Goal: Information Seeking & Learning: Learn about a topic

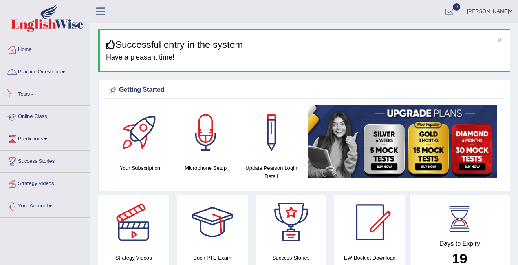
click at [58, 69] on link "Practice Questions" at bounding box center [44, 71] width 89 height 20
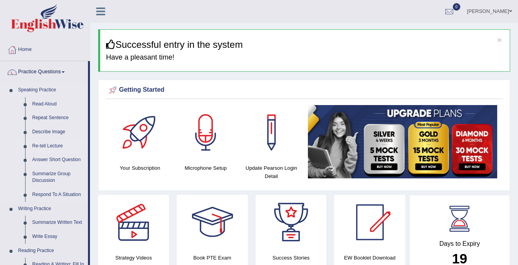
click at [44, 147] on link "Re-tell Lecture" at bounding box center [58, 146] width 59 height 14
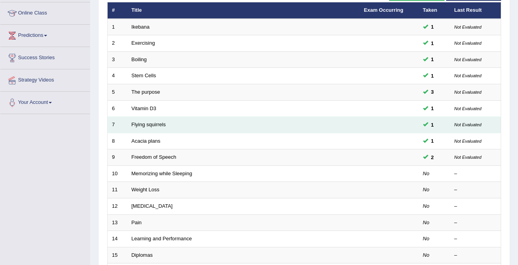
scroll to position [115, 0]
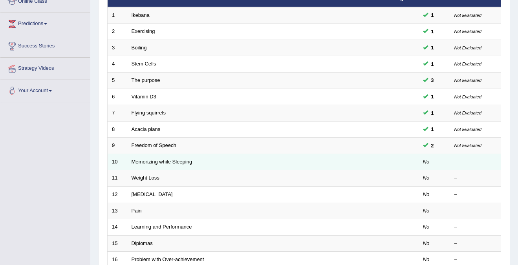
click at [158, 159] on link "Memorizing while Sleeping" at bounding box center [161, 162] width 61 height 6
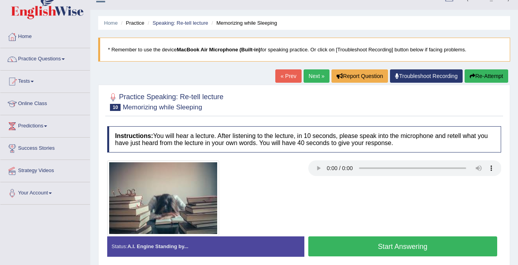
scroll to position [18, 0]
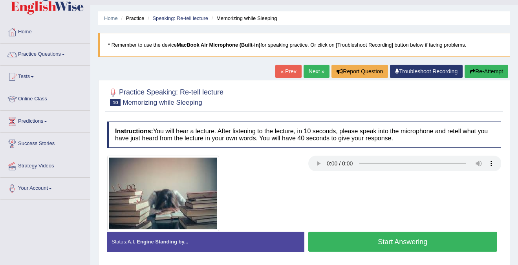
click at [420, 240] on button "Start Answering" at bounding box center [402, 242] width 189 height 20
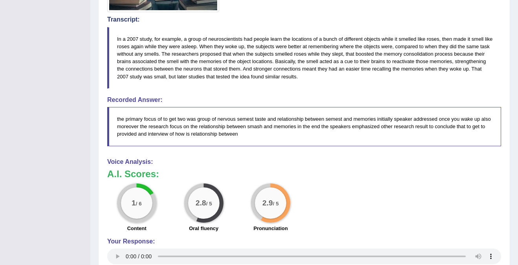
scroll to position [245, 0]
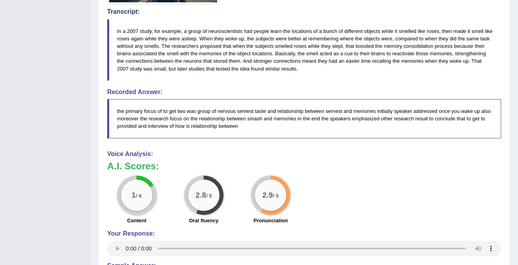
drag, startPoint x: 131, startPoint y: 109, endPoint x: 252, endPoint y: 110, distance: 120.9
click at [252, 110] on blockquote "the primary focus of to get two was group of nervous semest taste and relations…" at bounding box center [304, 118] width 394 height 39
click at [295, 140] on div "Instructions: You will hear a lecture. After listening to the lecture, in 10 se…" at bounding box center [304, 117] width 398 height 453
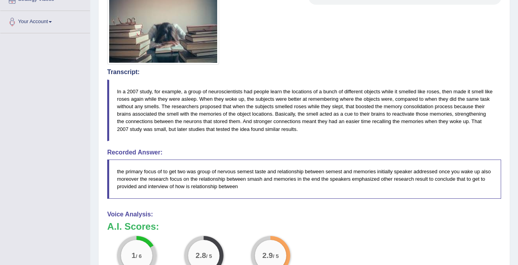
scroll to position [182, 0]
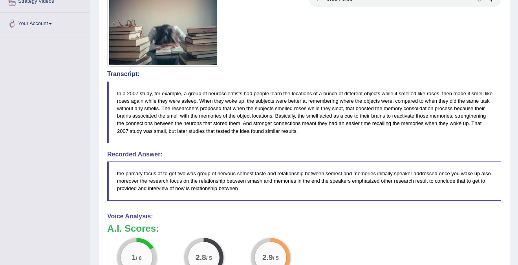
drag, startPoint x: 158, startPoint y: 94, endPoint x: 257, endPoint y: 99, distance: 99.8
click at [257, 99] on blockquote "In a 2007 study, for example, a group of neuroscientists had people learn the l…" at bounding box center [304, 113] width 394 height 62
drag, startPoint x: 223, startPoint y: 91, endPoint x: 281, endPoint y: 91, distance: 57.7
click at [281, 91] on blockquote "In a 2007 study, for example, a group of neuroscientists had people learn the l…" at bounding box center [304, 113] width 394 height 62
drag, startPoint x: 297, startPoint y: 93, endPoint x: 375, endPoint y: 97, distance: 78.2
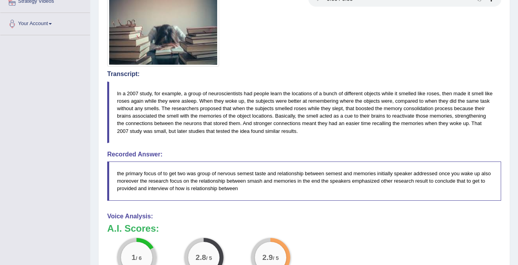
click at [375, 97] on blockquote "In a 2007 study, for example, a group of neuroscientists had people learn the l…" at bounding box center [304, 113] width 394 height 62
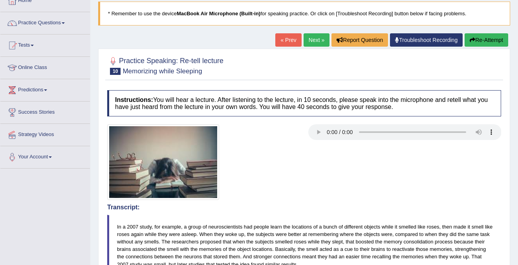
scroll to position [0, 0]
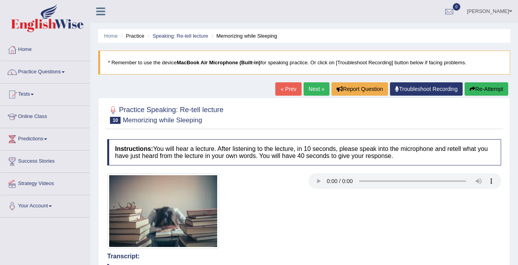
click at [316, 88] on link "Next »" at bounding box center [316, 88] width 26 height 13
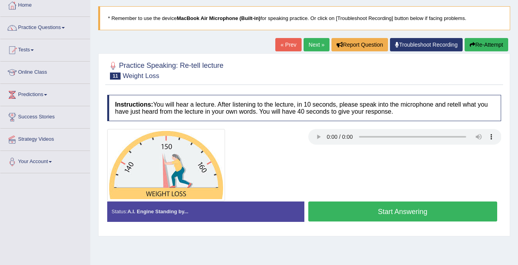
scroll to position [45, 0]
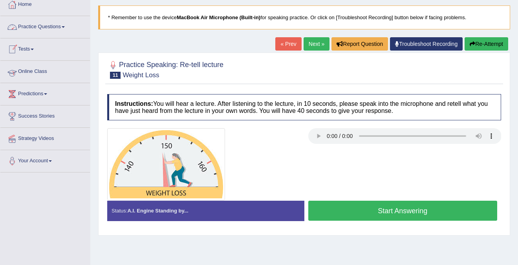
click at [31, 70] on link "Online Class" at bounding box center [44, 71] width 89 height 20
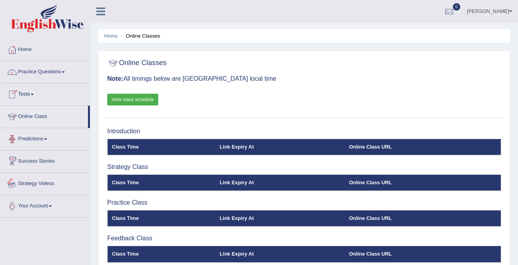
click at [41, 179] on link "Strategy Videos" at bounding box center [44, 183] width 89 height 20
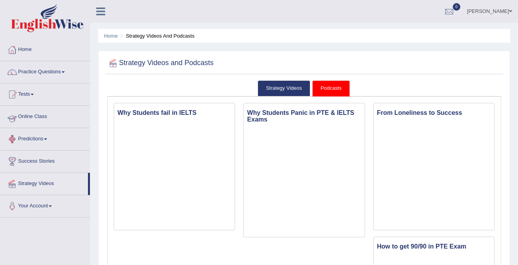
click at [26, 116] on link "Online Class" at bounding box center [44, 116] width 89 height 20
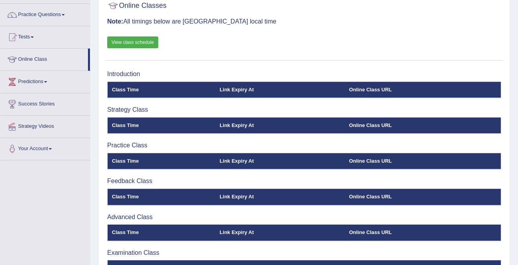
scroll to position [53, 0]
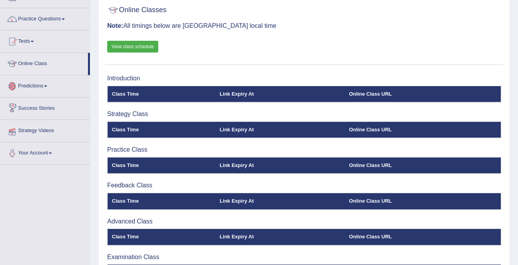
click at [40, 128] on link "Strategy Videos" at bounding box center [44, 130] width 89 height 20
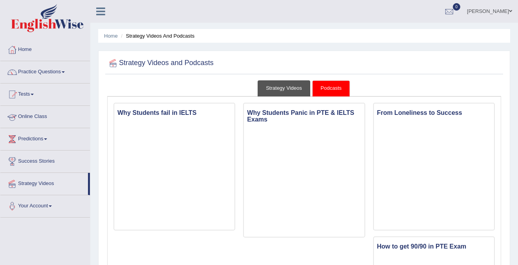
click at [283, 88] on link "Strategy Videos" at bounding box center [283, 88] width 53 height 16
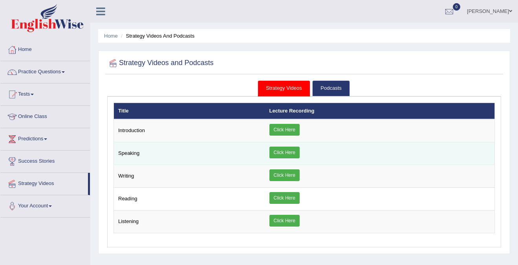
click at [246, 148] on td "Speaking" at bounding box center [189, 153] width 151 height 23
click at [281, 151] on link "Click Here" at bounding box center [284, 153] width 30 height 12
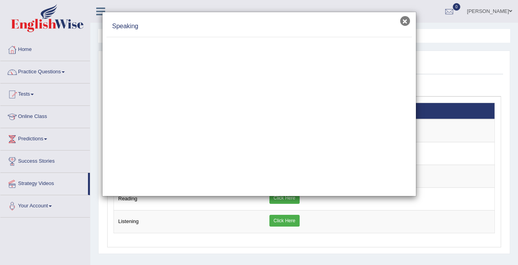
click at [403, 21] on button "×" at bounding box center [405, 21] width 10 height 10
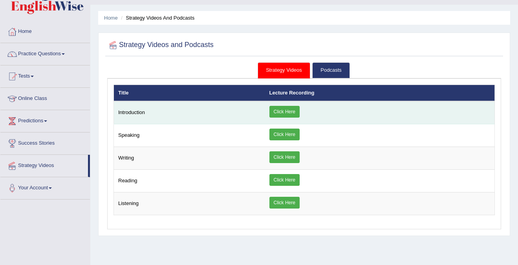
scroll to position [53, 0]
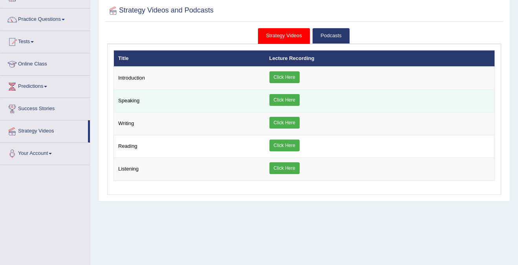
click at [251, 100] on td "Speaking" at bounding box center [189, 101] width 151 height 23
click at [283, 102] on link "Click Here" at bounding box center [284, 100] width 30 height 12
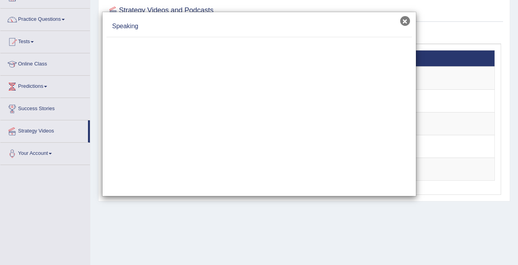
click at [405, 19] on button "×" at bounding box center [405, 21] width 10 height 10
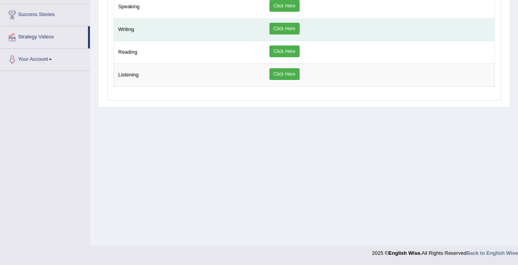
scroll to position [0, 0]
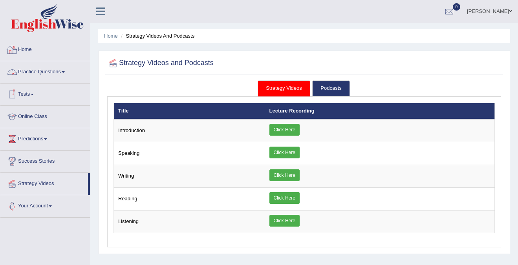
click at [49, 51] on link "Home" at bounding box center [44, 49] width 89 height 20
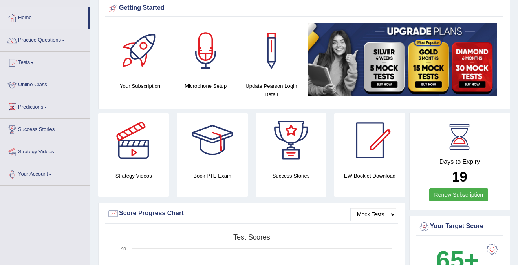
scroll to position [31, 0]
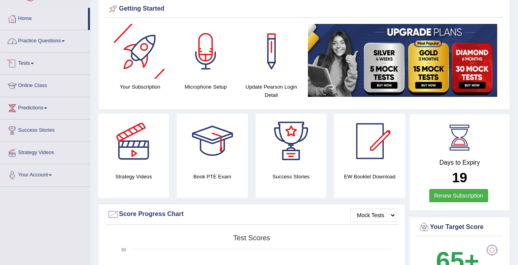
click at [44, 36] on link "Practice Questions" at bounding box center [44, 40] width 89 height 20
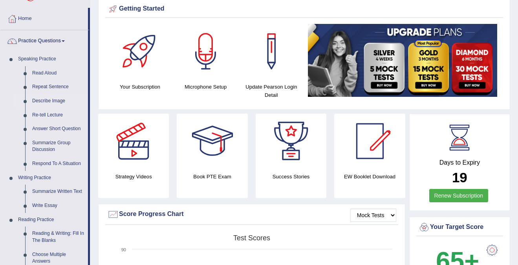
click at [48, 102] on link "Describe Image" at bounding box center [58, 101] width 59 height 14
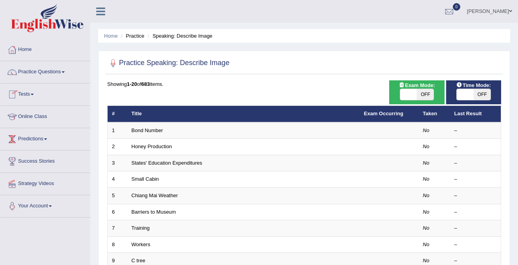
click at [43, 75] on link "Practice Questions" at bounding box center [44, 71] width 89 height 20
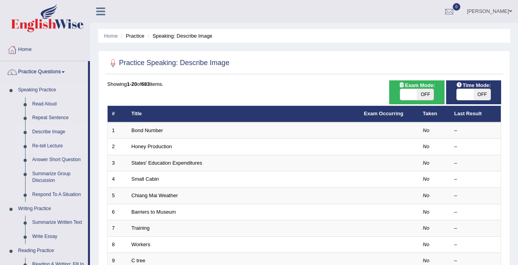
click at [46, 149] on link "Re-tell Lecture" at bounding box center [58, 146] width 59 height 14
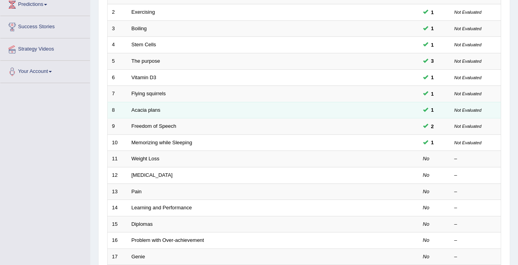
scroll to position [166, 0]
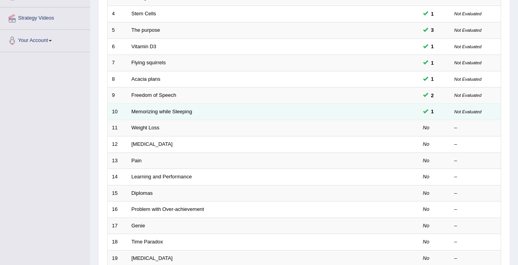
click at [230, 112] on td "Memorizing while Sleeping" at bounding box center [243, 112] width 232 height 16
click at [162, 114] on link "Memorizing while Sleeping" at bounding box center [161, 112] width 61 height 6
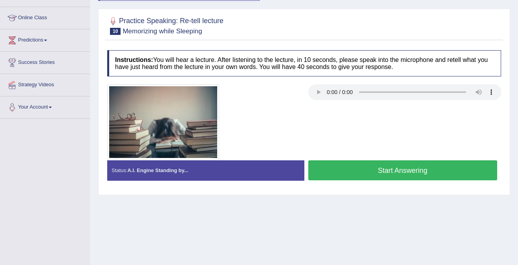
click at [362, 170] on button "Start Answering" at bounding box center [402, 171] width 189 height 20
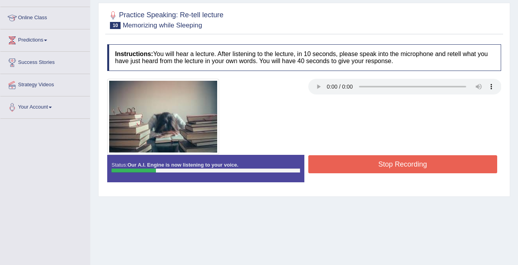
click at [372, 163] on button "Stop Recording" at bounding box center [402, 164] width 189 height 18
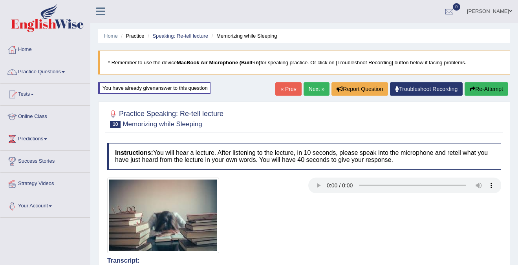
click at [488, 84] on button "Re-Attempt" at bounding box center [486, 88] width 44 height 13
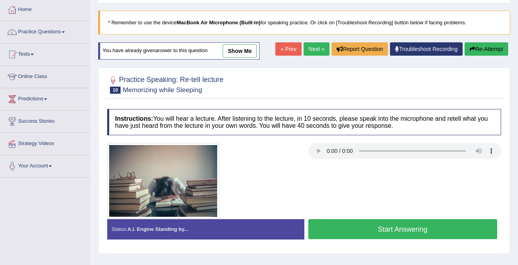
click at [405, 229] on button "Start Answering" at bounding box center [402, 229] width 189 height 20
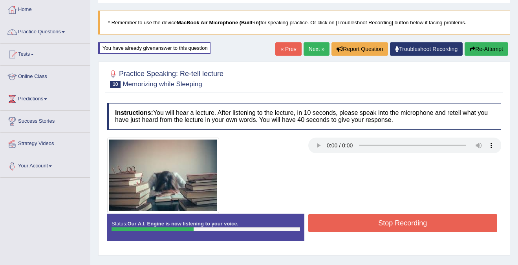
click at [484, 49] on button "Re-Attempt" at bounding box center [486, 48] width 44 height 13
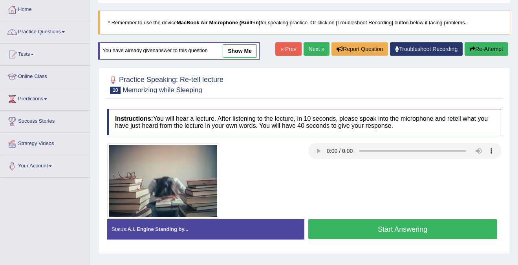
click at [393, 229] on button "Start Answering" at bounding box center [402, 229] width 189 height 20
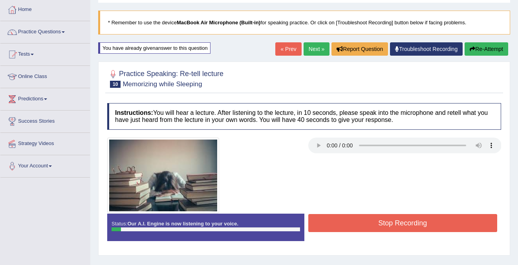
click at [394, 226] on button "Stop Recording" at bounding box center [402, 223] width 189 height 18
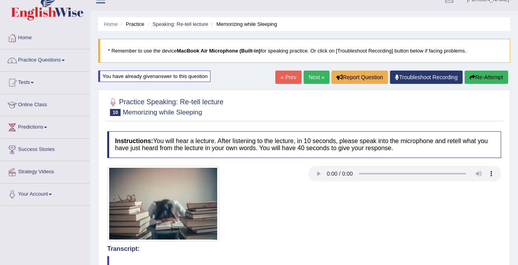
scroll to position [13, 0]
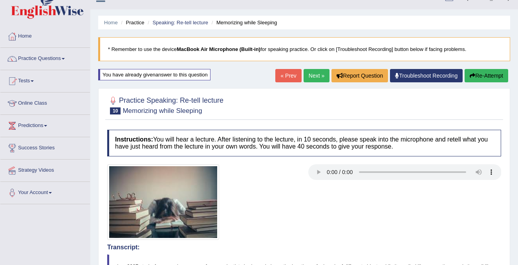
click at [478, 76] on button "Re-Attempt" at bounding box center [486, 75] width 44 height 13
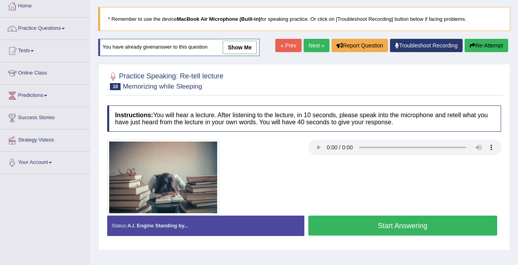
click at [387, 226] on button "Start Answering" at bounding box center [402, 226] width 189 height 20
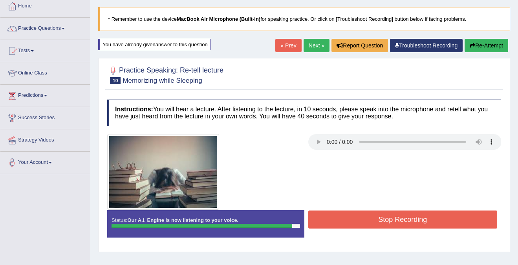
click at [389, 224] on button "Stop Recording" at bounding box center [402, 220] width 189 height 18
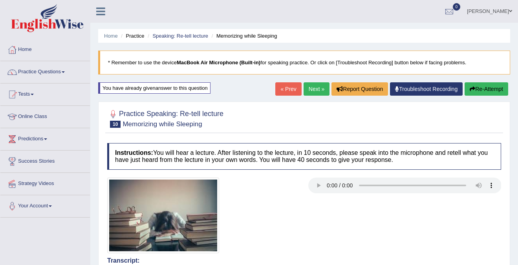
click at [319, 86] on link "Next »" at bounding box center [316, 88] width 26 height 13
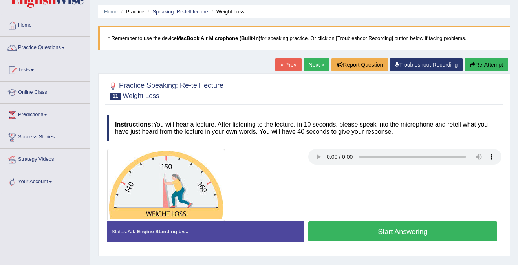
scroll to position [26, 0]
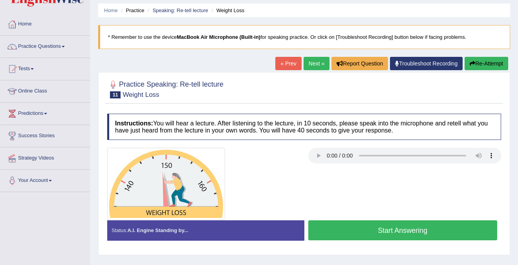
click at [364, 225] on button "Start Answering" at bounding box center [402, 231] width 189 height 20
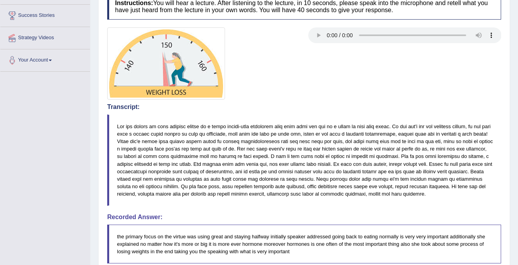
scroll to position [164, 0]
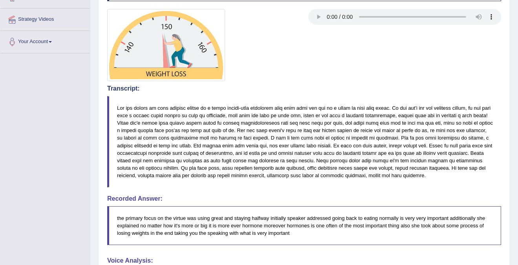
drag, startPoint x: 354, startPoint y: 116, endPoint x: 400, endPoint y: 119, distance: 46.0
click at [400, 119] on blockquote at bounding box center [304, 141] width 394 height 91
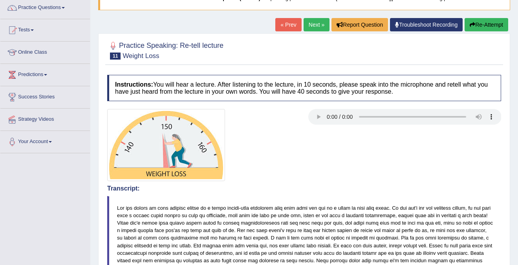
scroll to position [0, 0]
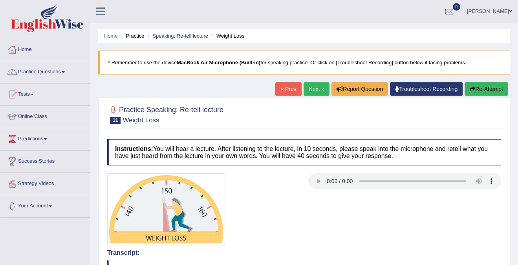
click at [319, 91] on link "Next »" at bounding box center [316, 88] width 26 height 13
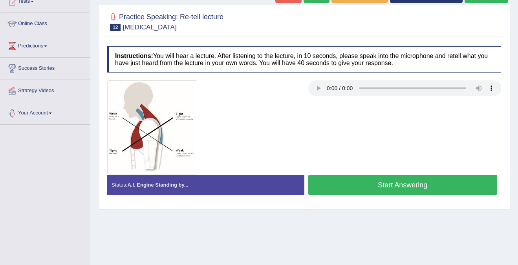
scroll to position [94, 0]
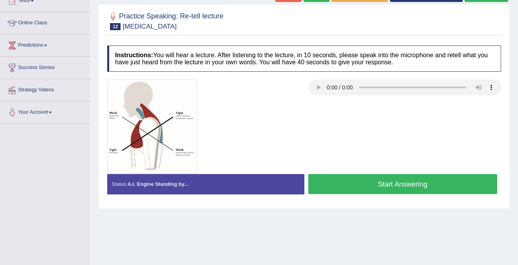
click at [401, 191] on button "Start Answering" at bounding box center [402, 184] width 189 height 20
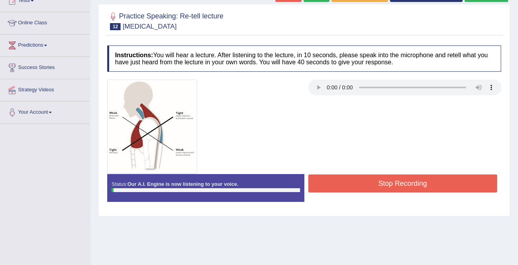
click at [401, 191] on button "Stop Recording" at bounding box center [402, 184] width 189 height 18
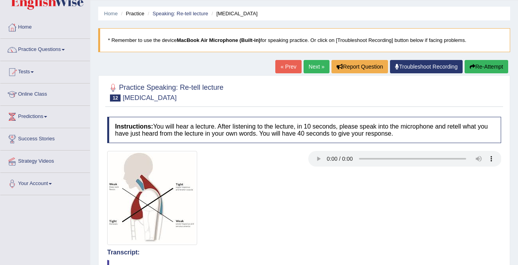
scroll to position [0, 0]
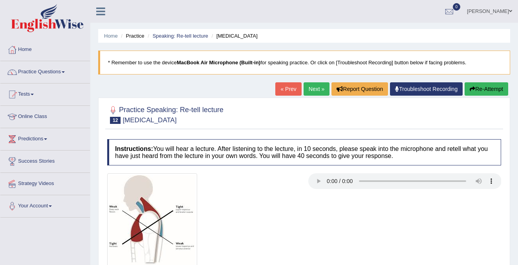
click at [489, 89] on button "Re-Attempt" at bounding box center [486, 88] width 44 height 13
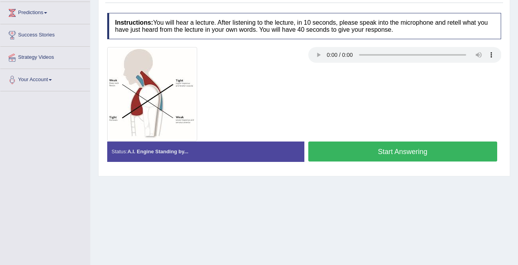
scroll to position [147, 0]
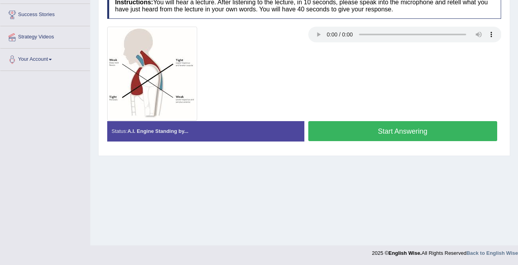
click at [399, 132] on button "Start Answering" at bounding box center [402, 131] width 189 height 20
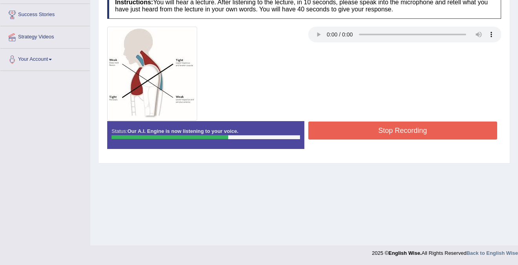
click at [399, 132] on button "Stop Recording" at bounding box center [402, 131] width 189 height 18
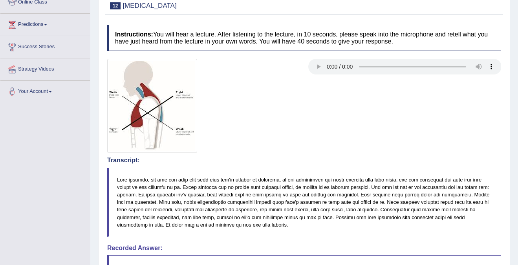
scroll to position [115, 0]
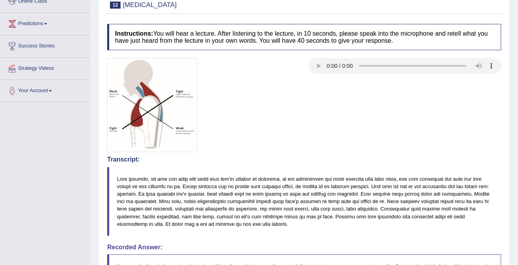
drag, startPoint x: 437, startPoint y: 178, endPoint x: 330, endPoint y: 179, distance: 106.8
click at [330, 179] on blockquote at bounding box center [304, 201] width 394 height 69
drag, startPoint x: 381, startPoint y: 186, endPoint x: 465, endPoint y: 201, distance: 85.1
click at [465, 201] on blockquote at bounding box center [304, 201] width 394 height 69
drag, startPoint x: 176, startPoint y: 195, endPoint x: 192, endPoint y: 197, distance: 16.3
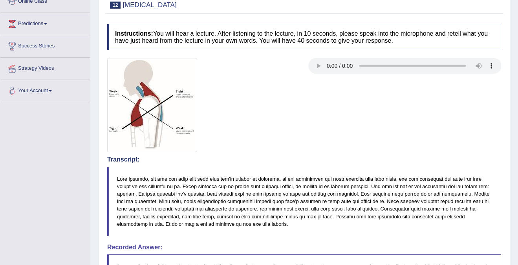
click at [192, 197] on blockquote at bounding box center [304, 201] width 394 height 69
drag, startPoint x: 424, startPoint y: 201, endPoint x: 439, endPoint y: 202, distance: 15.0
click at [439, 202] on blockquote at bounding box center [304, 201] width 394 height 69
drag, startPoint x: 428, startPoint y: 200, endPoint x: 492, endPoint y: 201, distance: 64.0
click at [492, 201] on blockquote at bounding box center [304, 201] width 394 height 69
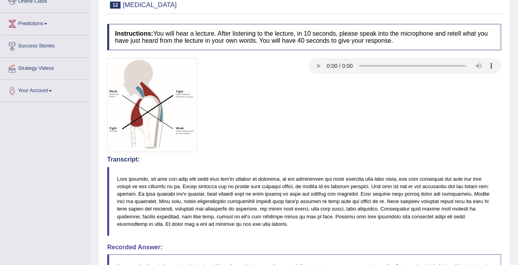
drag, startPoint x: 221, startPoint y: 217, endPoint x: 237, endPoint y: 217, distance: 16.9
click at [237, 217] on blockquote at bounding box center [304, 201] width 394 height 69
drag, startPoint x: 262, startPoint y: 217, endPoint x: 276, endPoint y: 217, distance: 14.1
click at [276, 217] on blockquote at bounding box center [304, 201] width 394 height 69
drag, startPoint x: 214, startPoint y: 226, endPoint x: 273, endPoint y: 226, distance: 58.5
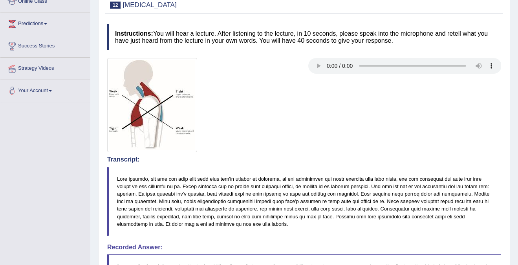
click at [273, 226] on blockquote at bounding box center [304, 201] width 394 height 69
drag, startPoint x: 271, startPoint y: 226, endPoint x: 225, endPoint y: 225, distance: 45.6
click at [225, 225] on blockquote at bounding box center [304, 201] width 394 height 69
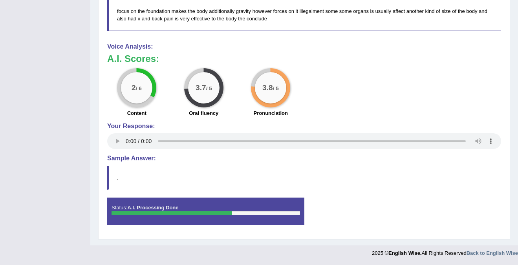
scroll to position [0, 0]
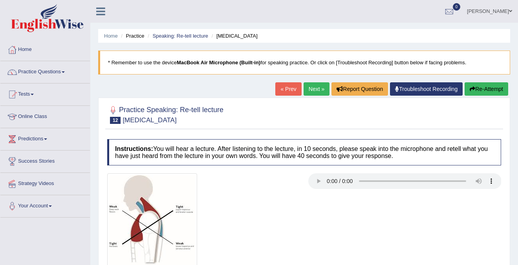
click at [319, 89] on link "Next »" at bounding box center [316, 88] width 26 height 13
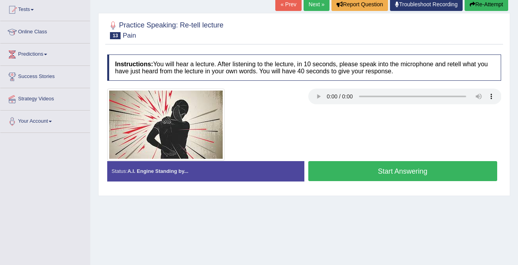
scroll to position [7, 0]
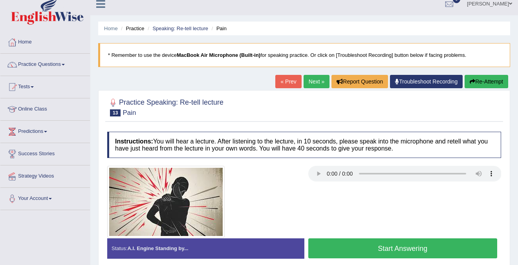
click at [409, 250] on button "Start Answering" at bounding box center [402, 249] width 189 height 20
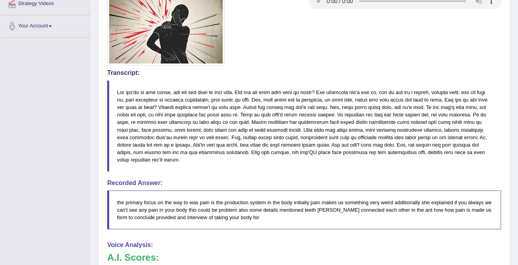
scroll to position [181, 0]
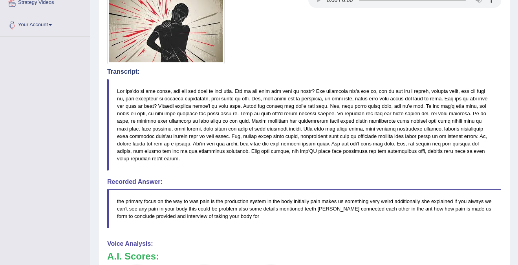
drag, startPoint x: 204, startPoint y: 91, endPoint x: 217, endPoint y: 92, distance: 13.0
click at [217, 92] on blockquote at bounding box center [304, 124] width 394 height 91
drag, startPoint x: 211, startPoint y: 91, endPoint x: 203, endPoint y: 91, distance: 8.2
click at [203, 91] on blockquote at bounding box center [304, 124] width 394 height 91
drag, startPoint x: 152, startPoint y: 100, endPoint x: 173, endPoint y: 100, distance: 21.2
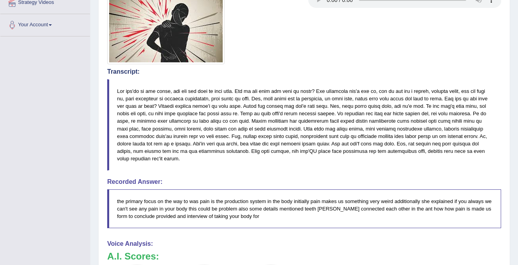
click at [173, 100] on blockquote at bounding box center [304, 124] width 394 height 91
drag, startPoint x: 153, startPoint y: 98, endPoint x: 171, endPoint y: 98, distance: 17.7
click at [171, 98] on blockquote at bounding box center [304, 124] width 394 height 91
drag, startPoint x: 203, startPoint y: 98, endPoint x: 226, endPoint y: 98, distance: 23.2
click at [226, 98] on blockquote at bounding box center [304, 124] width 394 height 91
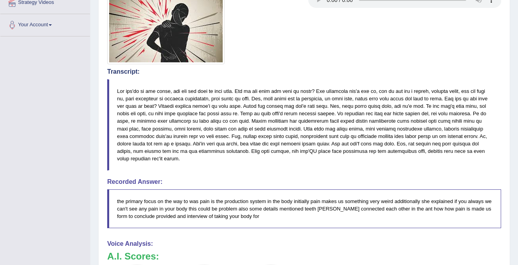
drag, startPoint x: 393, startPoint y: 99, endPoint x: 414, endPoint y: 132, distance: 38.7
click at [414, 132] on blockquote at bounding box center [304, 124] width 394 height 91
drag, startPoint x: 289, startPoint y: 113, endPoint x: 388, endPoint y: 116, distance: 99.3
click at [388, 116] on blockquote at bounding box center [304, 124] width 394 height 91
drag, startPoint x: 292, startPoint y: 115, endPoint x: 383, endPoint y: 117, distance: 91.1
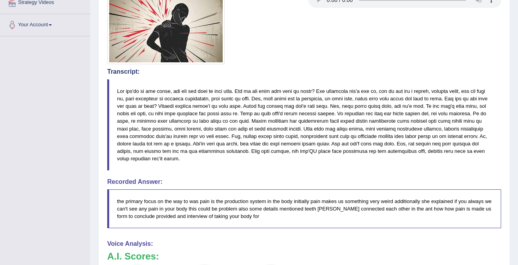
click at [383, 117] on blockquote at bounding box center [304, 124] width 394 height 91
drag, startPoint x: 214, startPoint y: 121, endPoint x: 239, endPoint y: 121, distance: 24.7
click at [239, 121] on blockquote at bounding box center [304, 124] width 394 height 91
drag, startPoint x: 298, startPoint y: 122, endPoint x: 417, endPoint y: 124, distance: 118.9
click at [417, 124] on blockquote at bounding box center [304, 124] width 394 height 91
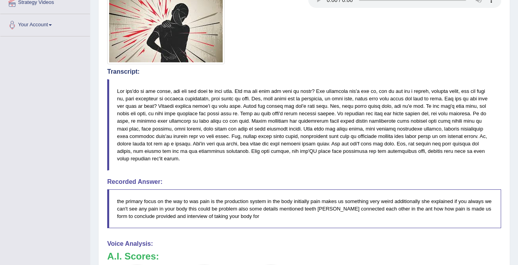
drag, startPoint x: 414, startPoint y: 131, endPoint x: 262, endPoint y: 158, distance: 154.2
click at [262, 158] on blockquote at bounding box center [304, 124] width 394 height 91
drag, startPoint x: 216, startPoint y: 144, endPoint x: 208, endPoint y: 144, distance: 8.2
click at [208, 144] on blockquote at bounding box center [304, 124] width 394 height 91
drag, startPoint x: 220, startPoint y: 143, endPoint x: 164, endPoint y: 143, distance: 56.1
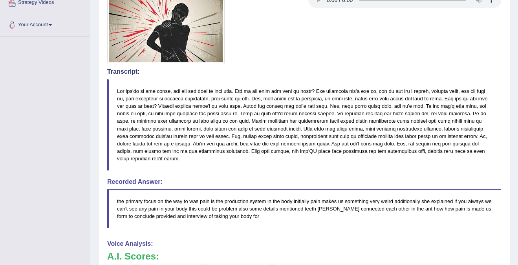
click at [164, 143] on blockquote at bounding box center [304, 124] width 394 height 91
drag, startPoint x: 186, startPoint y: 149, endPoint x: 289, endPoint y: 149, distance: 102.8
click at [289, 149] on blockquote at bounding box center [304, 124] width 394 height 91
click at [298, 155] on blockquote at bounding box center [304, 124] width 394 height 91
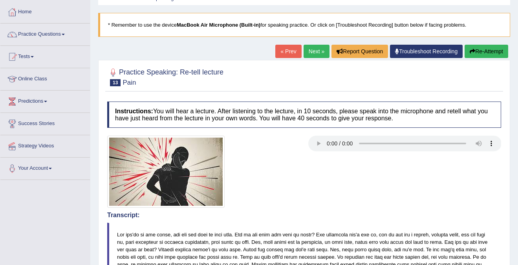
scroll to position [36, 0]
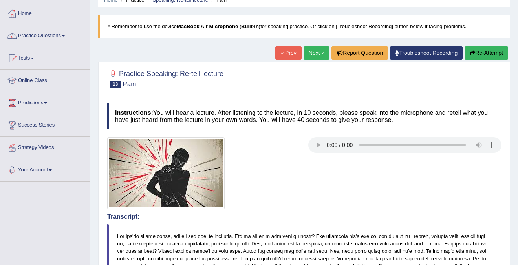
click at [314, 54] on link "Next »" at bounding box center [316, 52] width 26 height 13
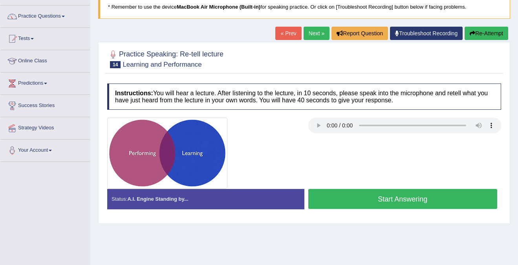
scroll to position [56, 0]
